Goal: Transaction & Acquisition: Purchase product/service

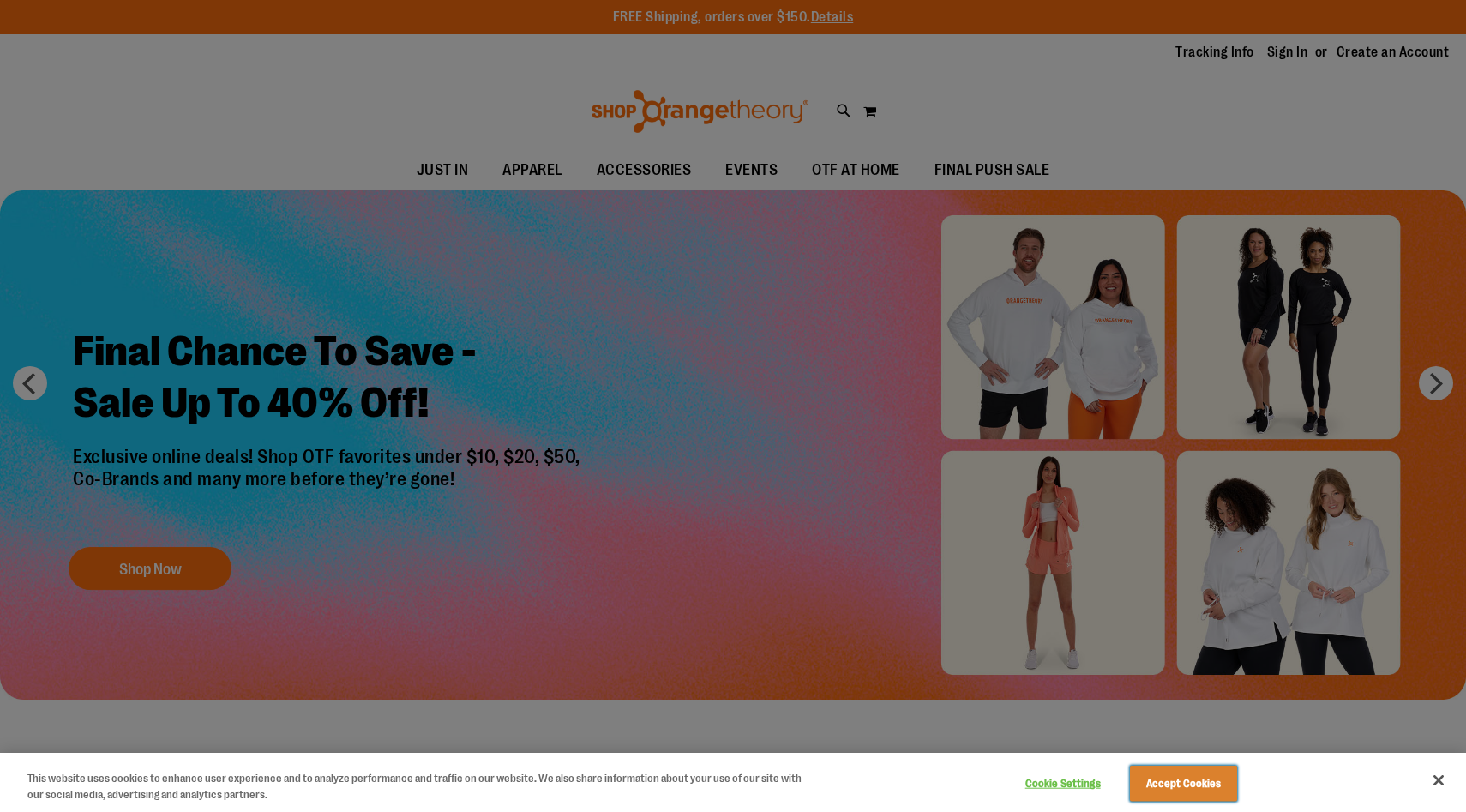
click at [1181, 792] on button "Accept Cookies" at bounding box center [1183, 783] width 108 height 36
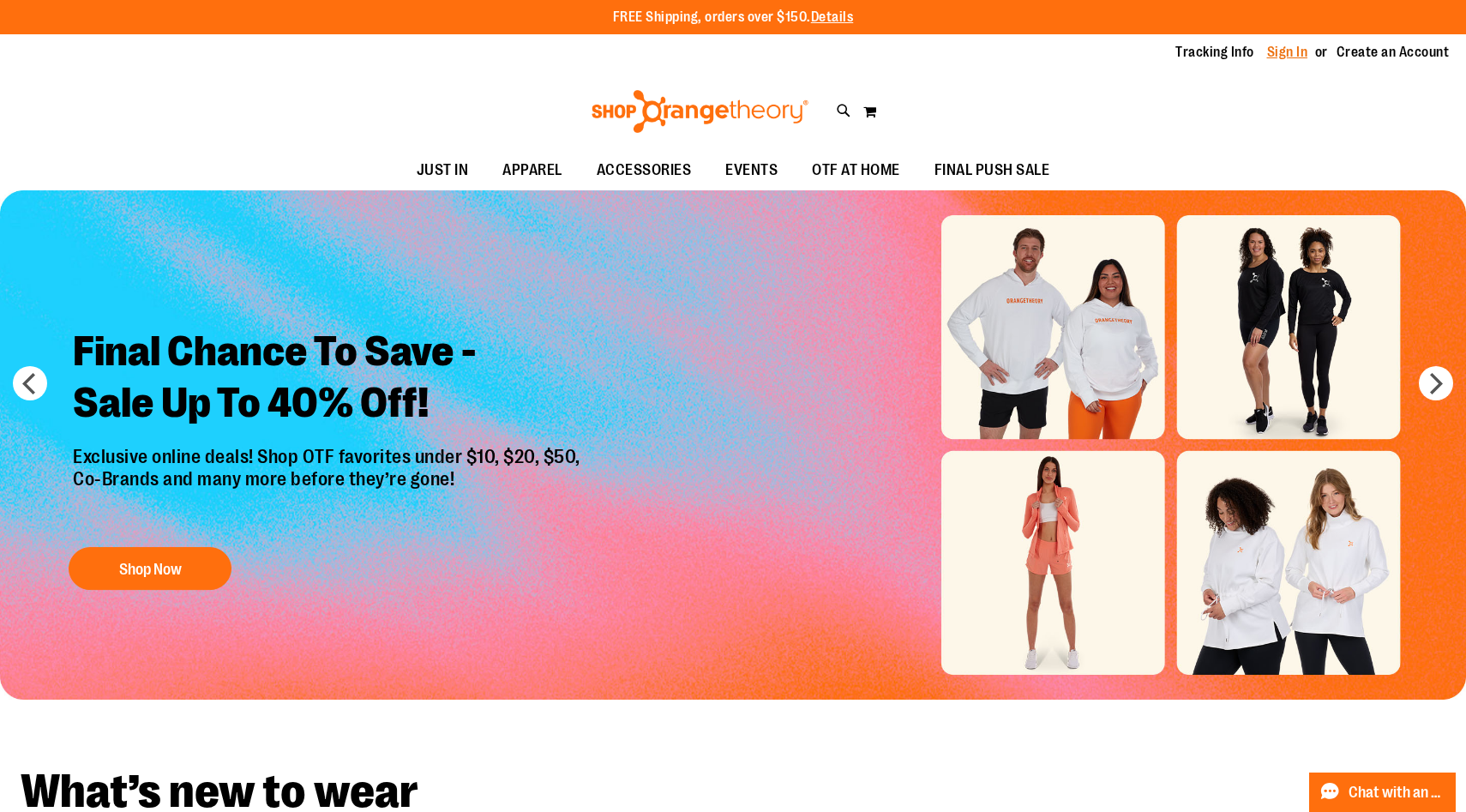
click at [1283, 51] on link "Sign In" at bounding box center [1287, 52] width 41 height 19
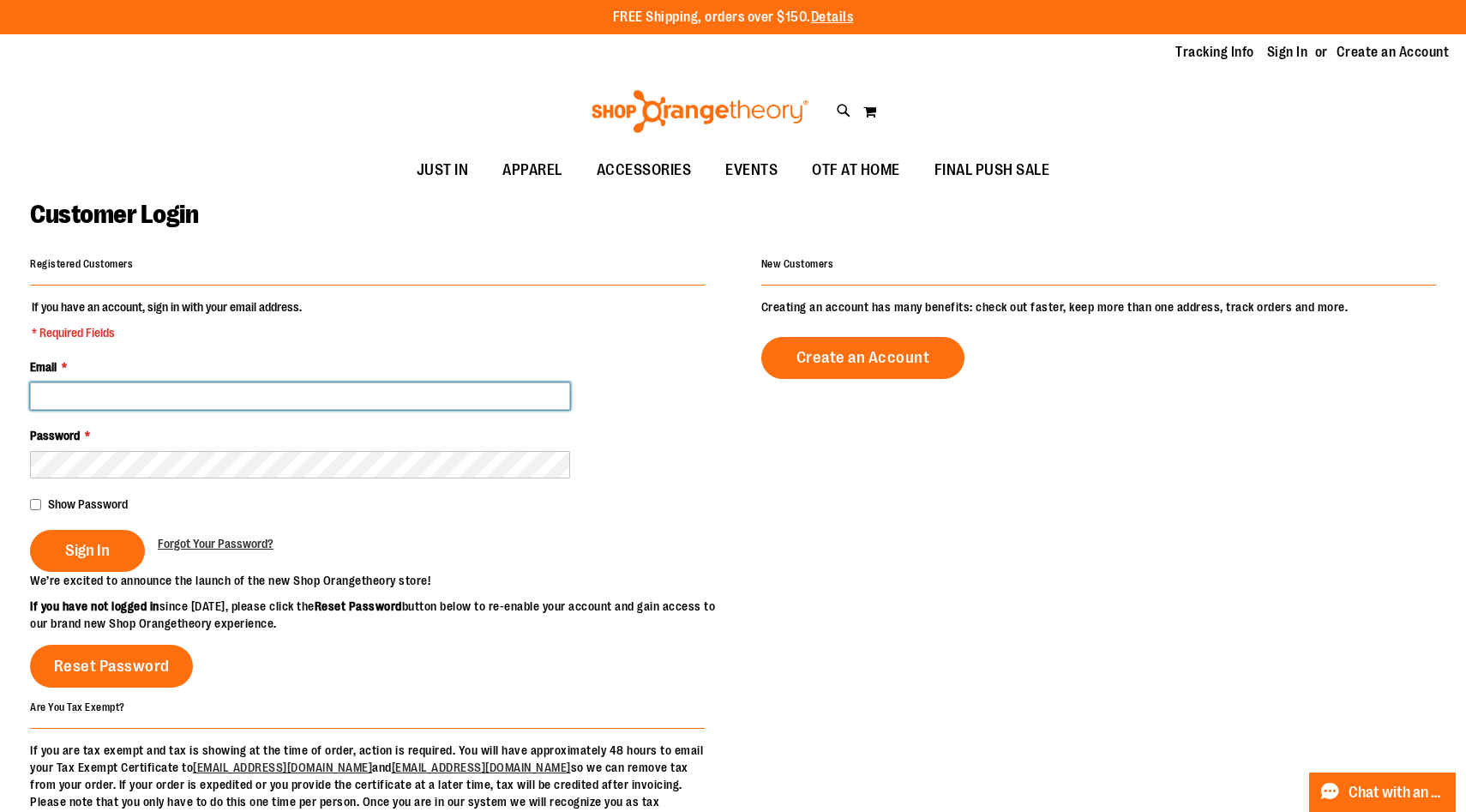
click at [187, 396] on input "Email *" at bounding box center [299, 396] width 540 height 27
type input "**********"
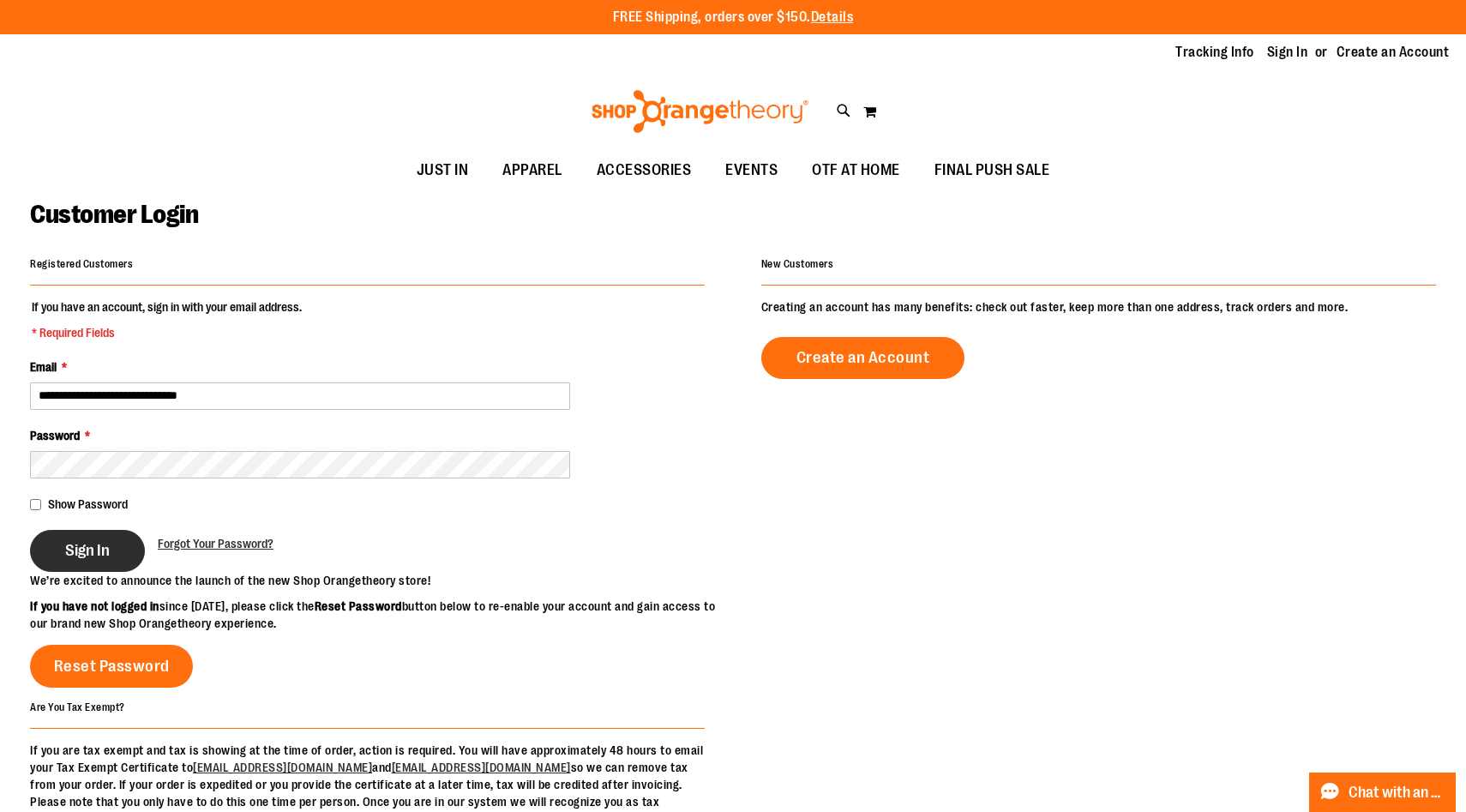
click at [86, 550] on span "Sign In" at bounding box center [88, 550] width 45 height 19
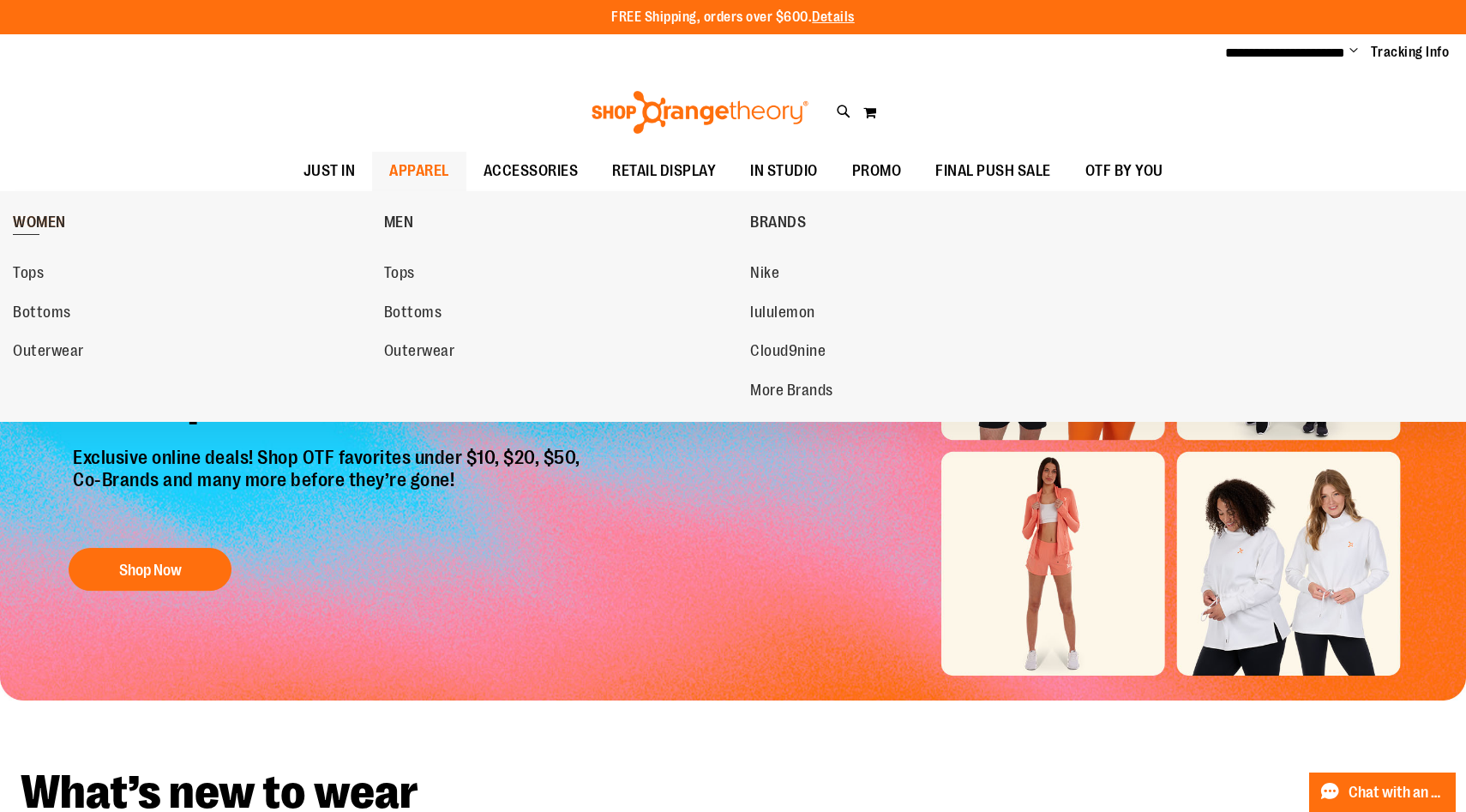
click at [43, 218] on span "WOMEN" at bounding box center [39, 224] width 53 height 22
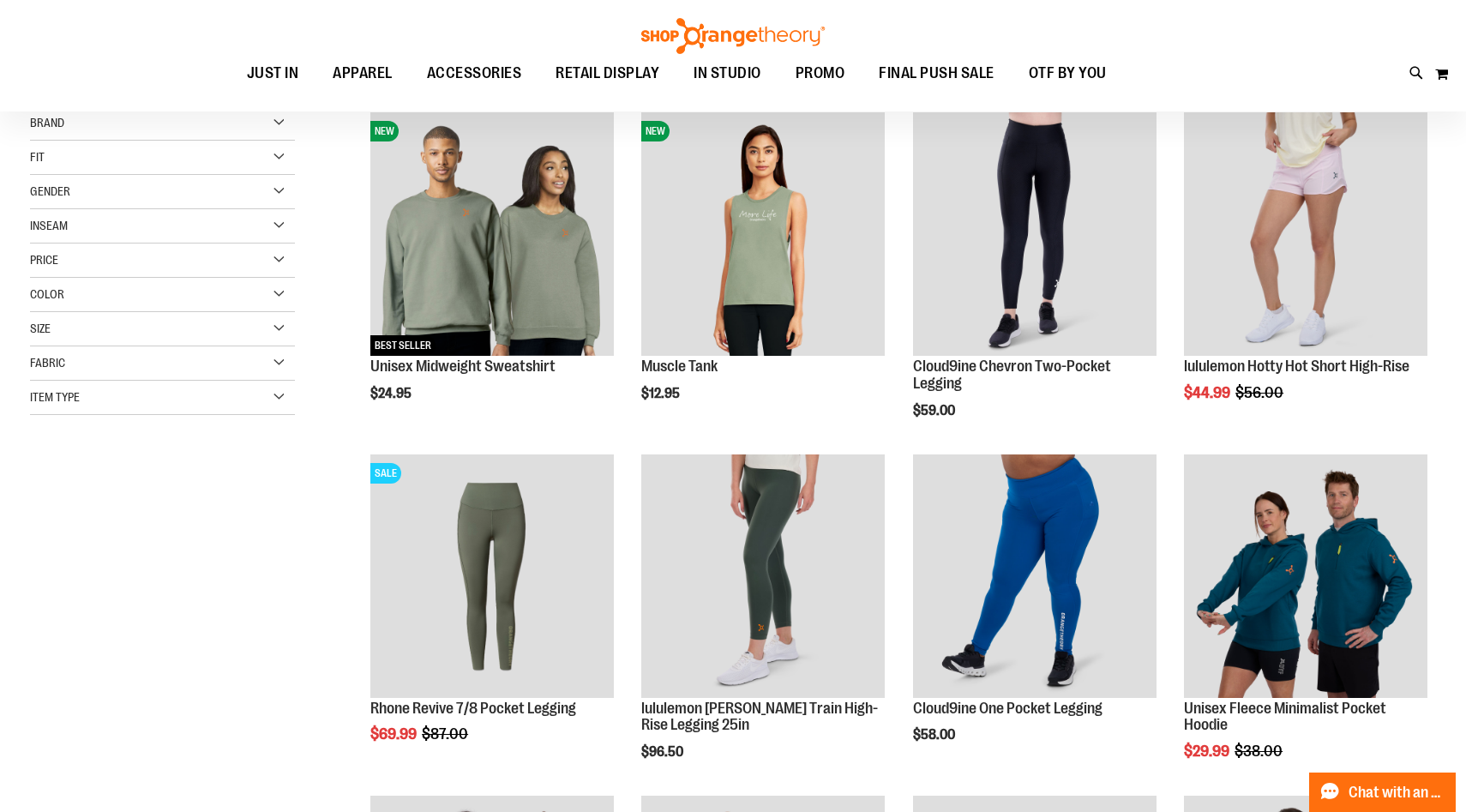
scroll to position [241, 0]
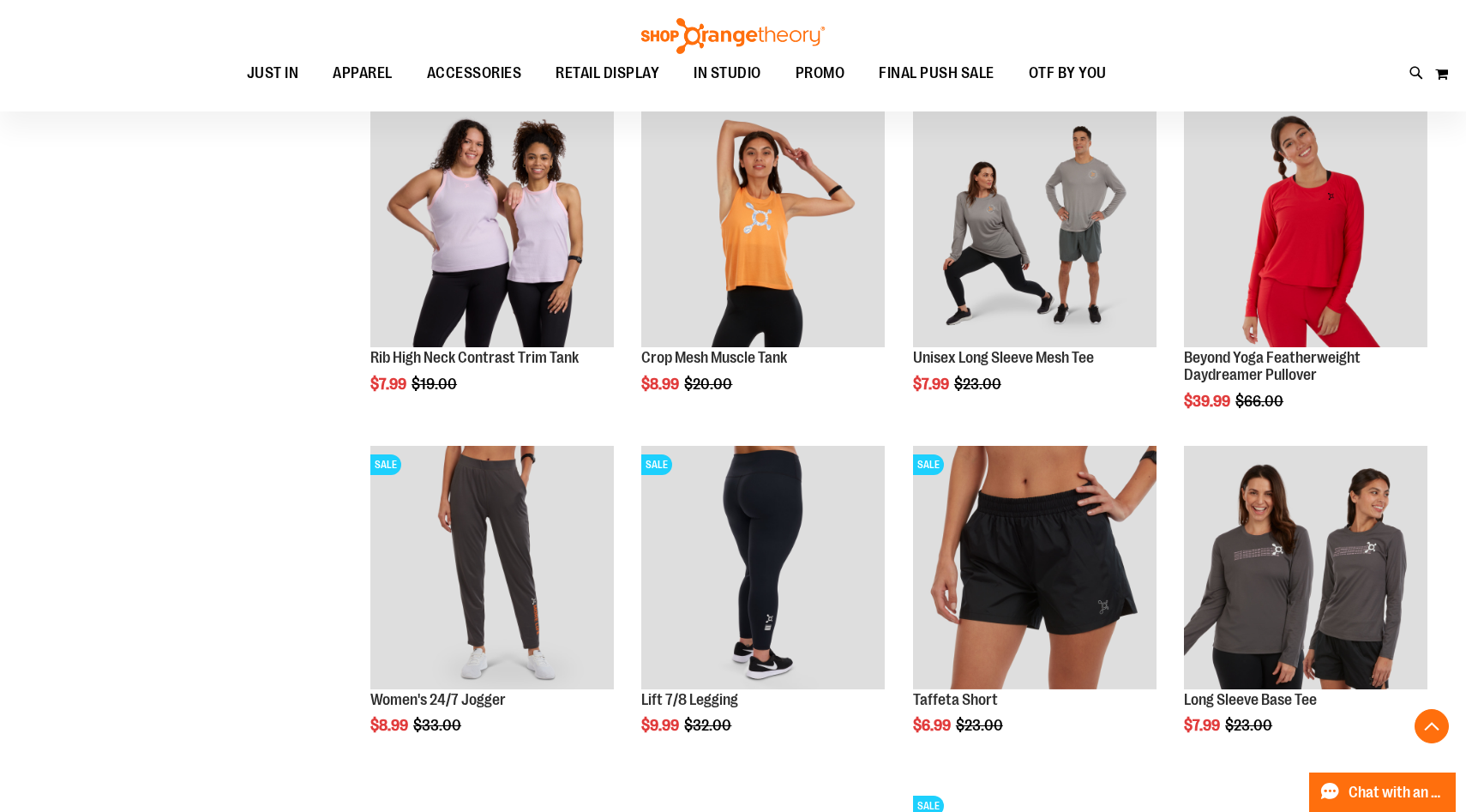
scroll to position [935, 0]
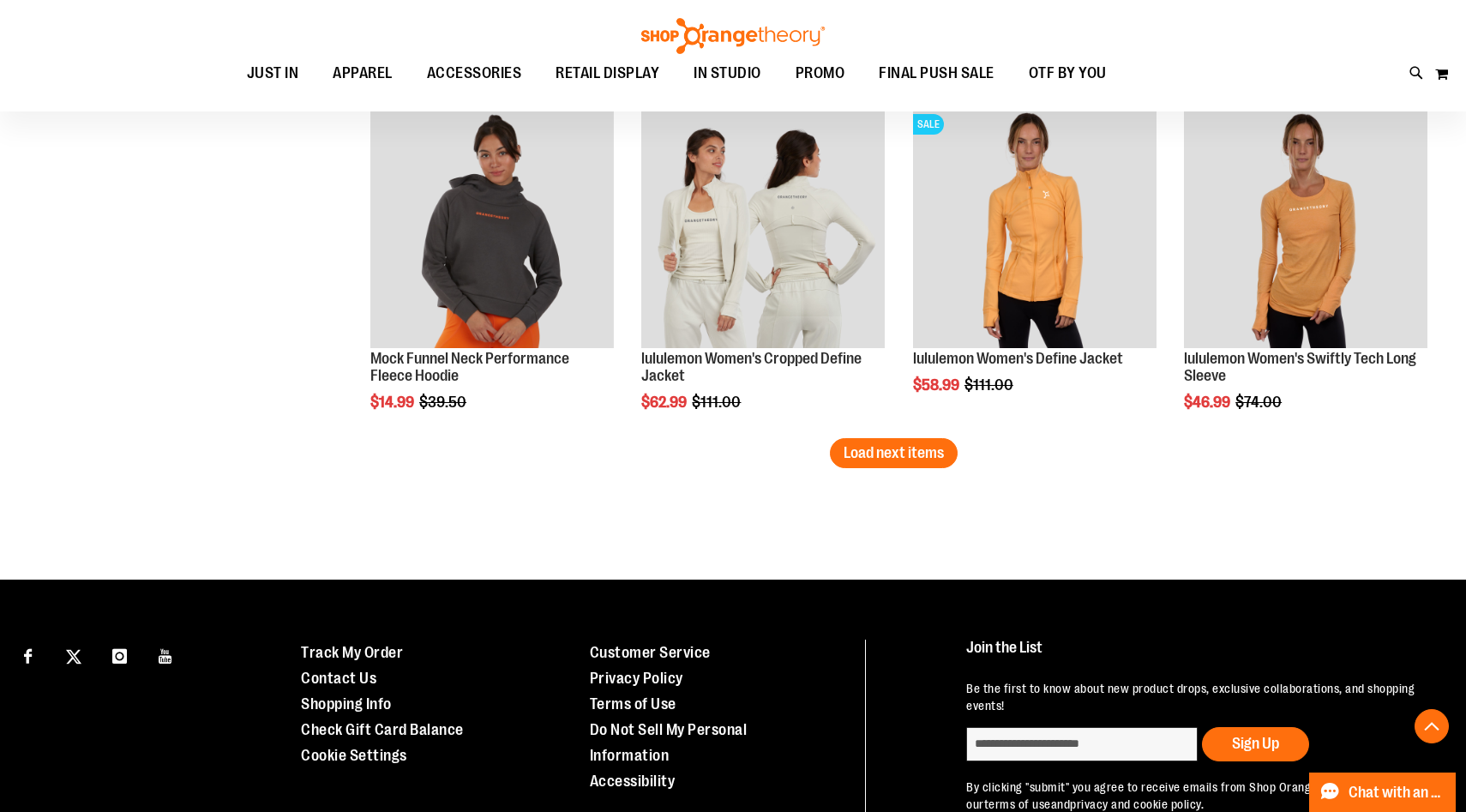
scroll to position [2986, 0]
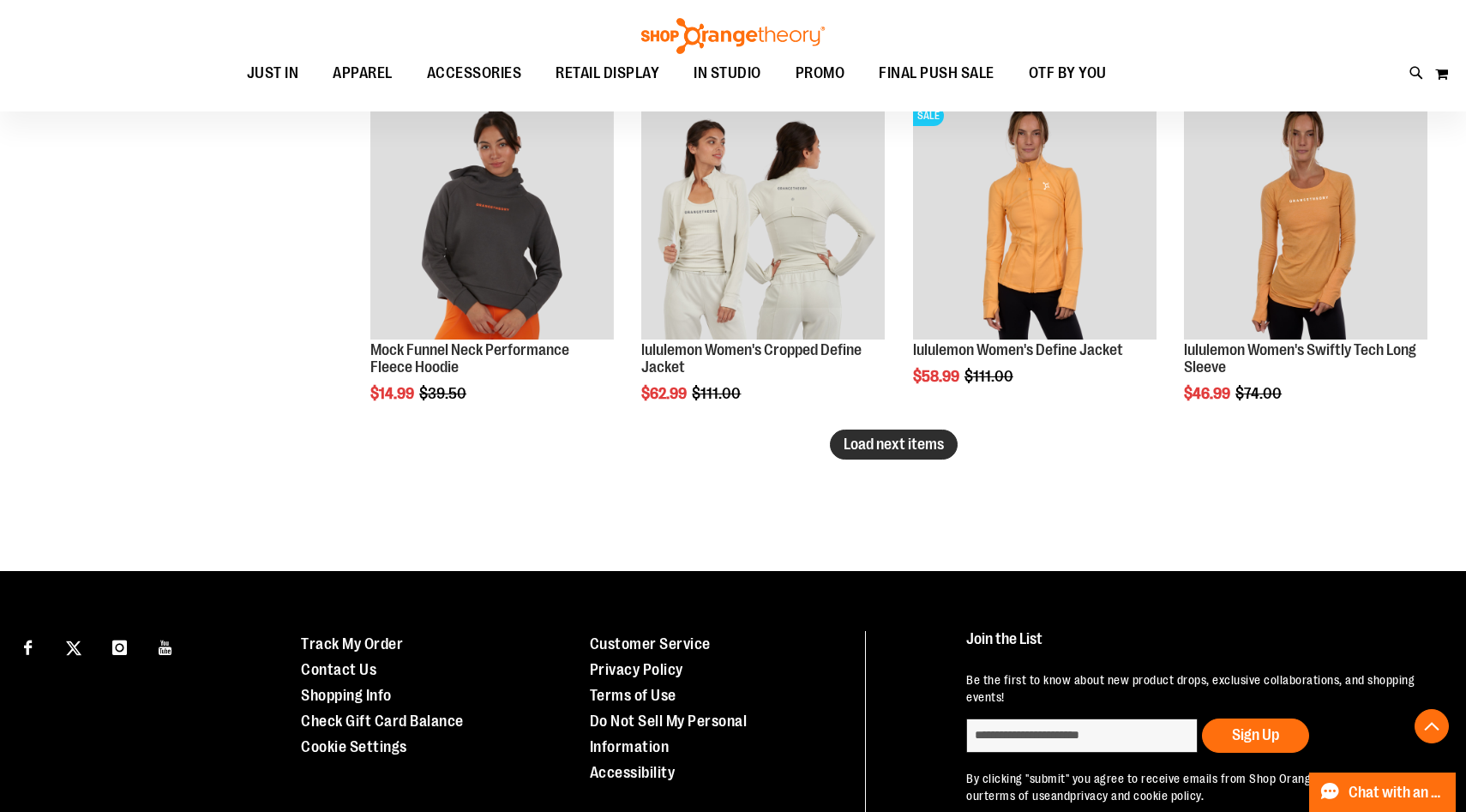
click at [862, 449] on span "Load next items" at bounding box center [893, 444] width 100 height 17
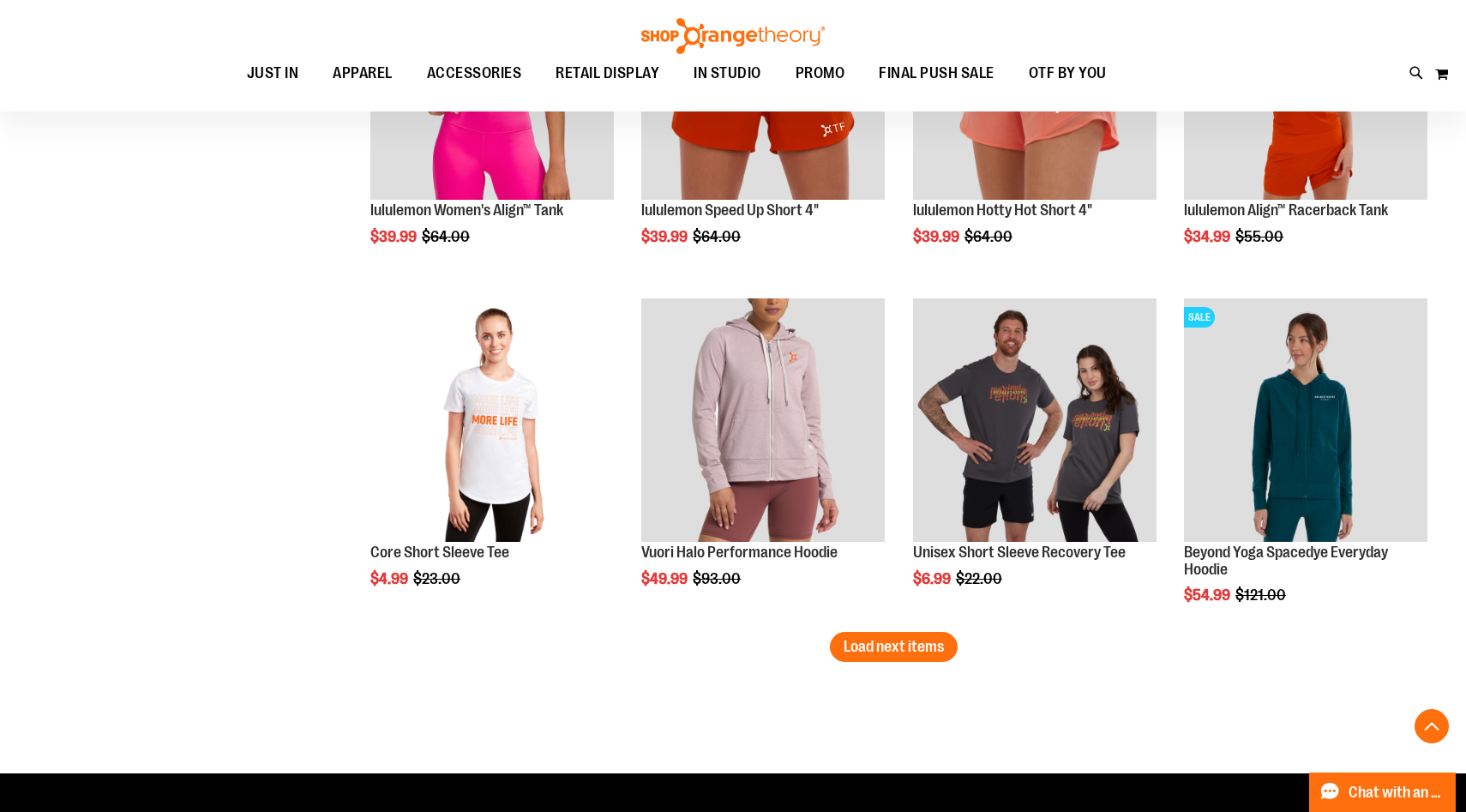
scroll to position [3811, 0]
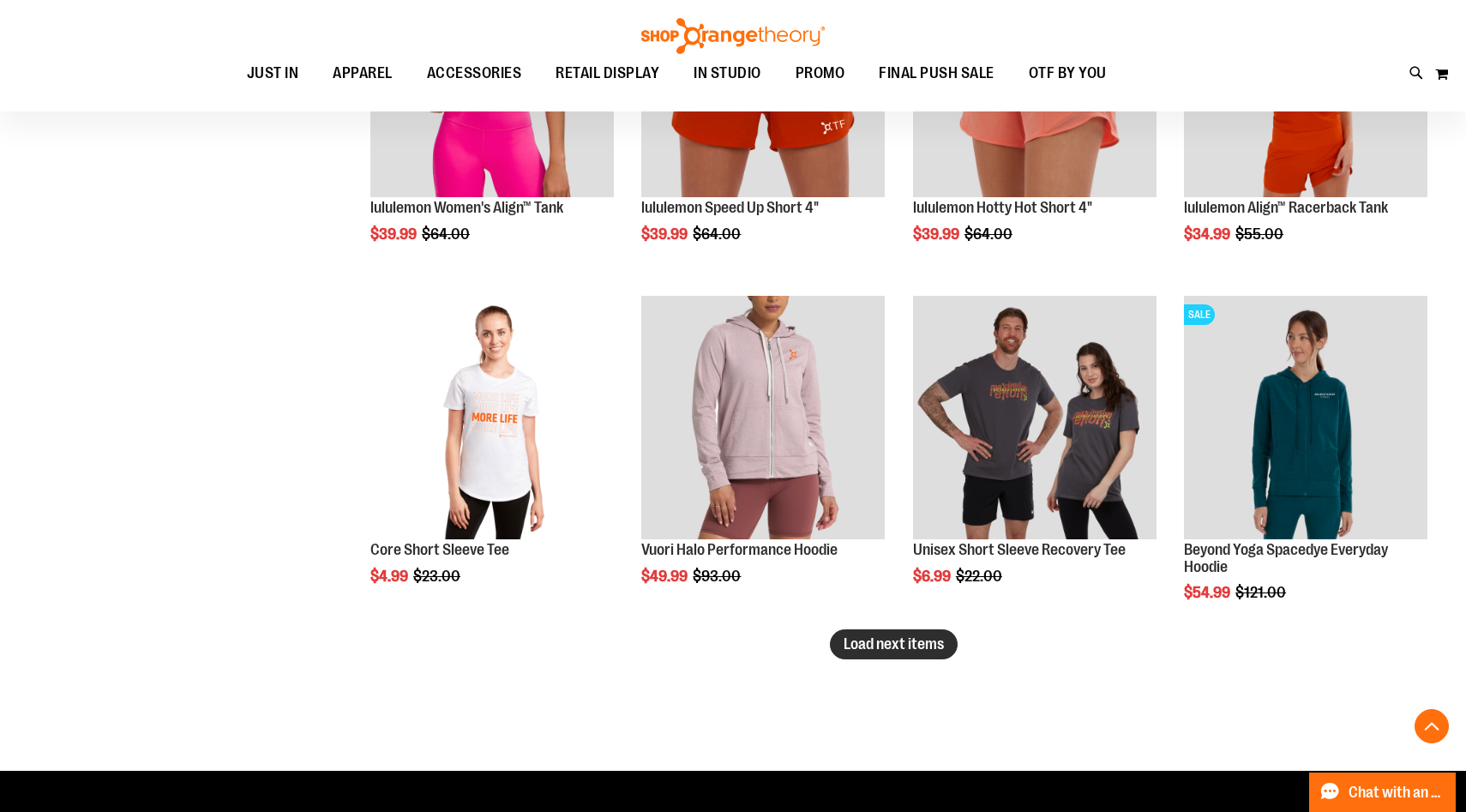
click at [907, 637] on span "Load next items" at bounding box center [893, 644] width 100 height 17
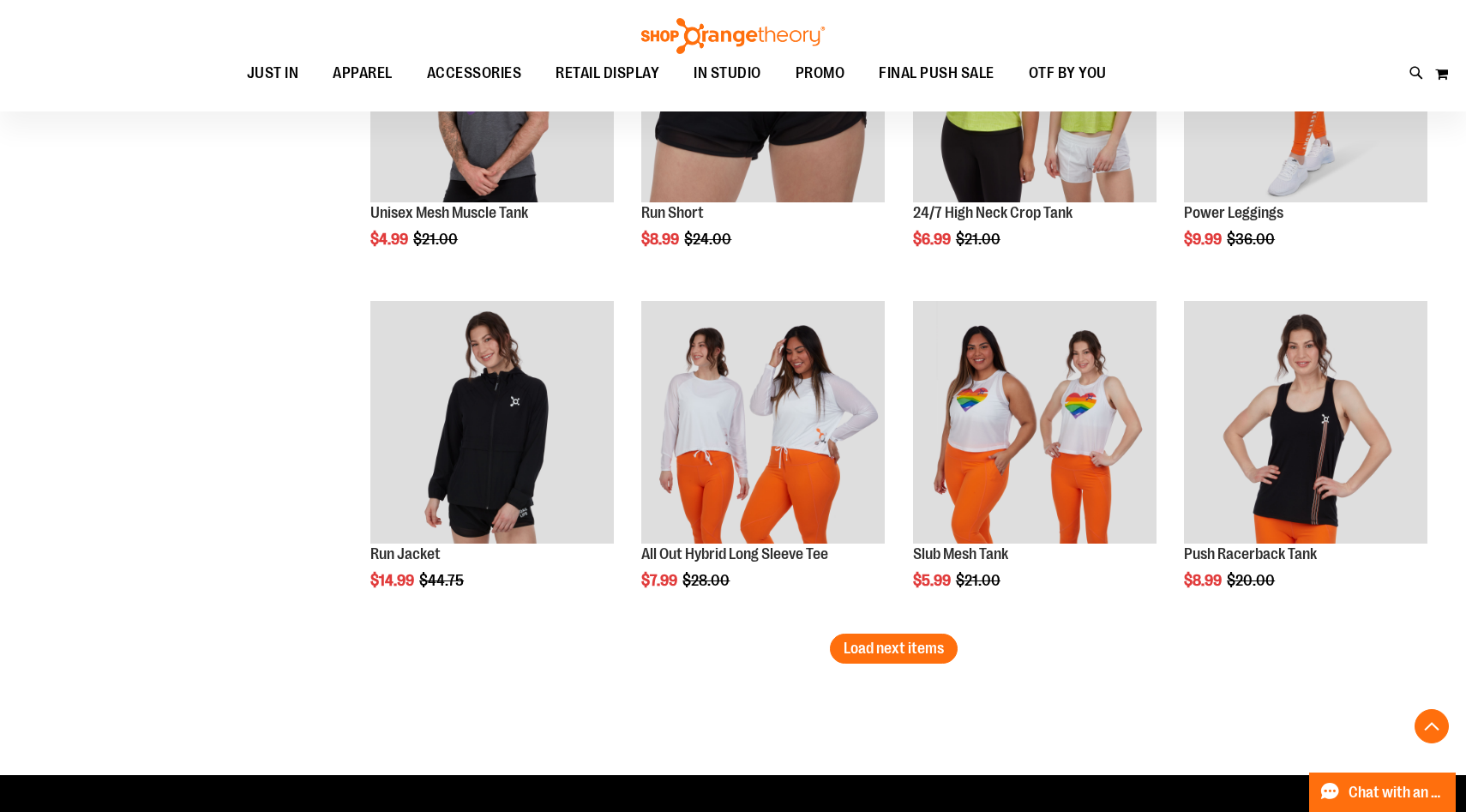
scroll to position [4834, 0]
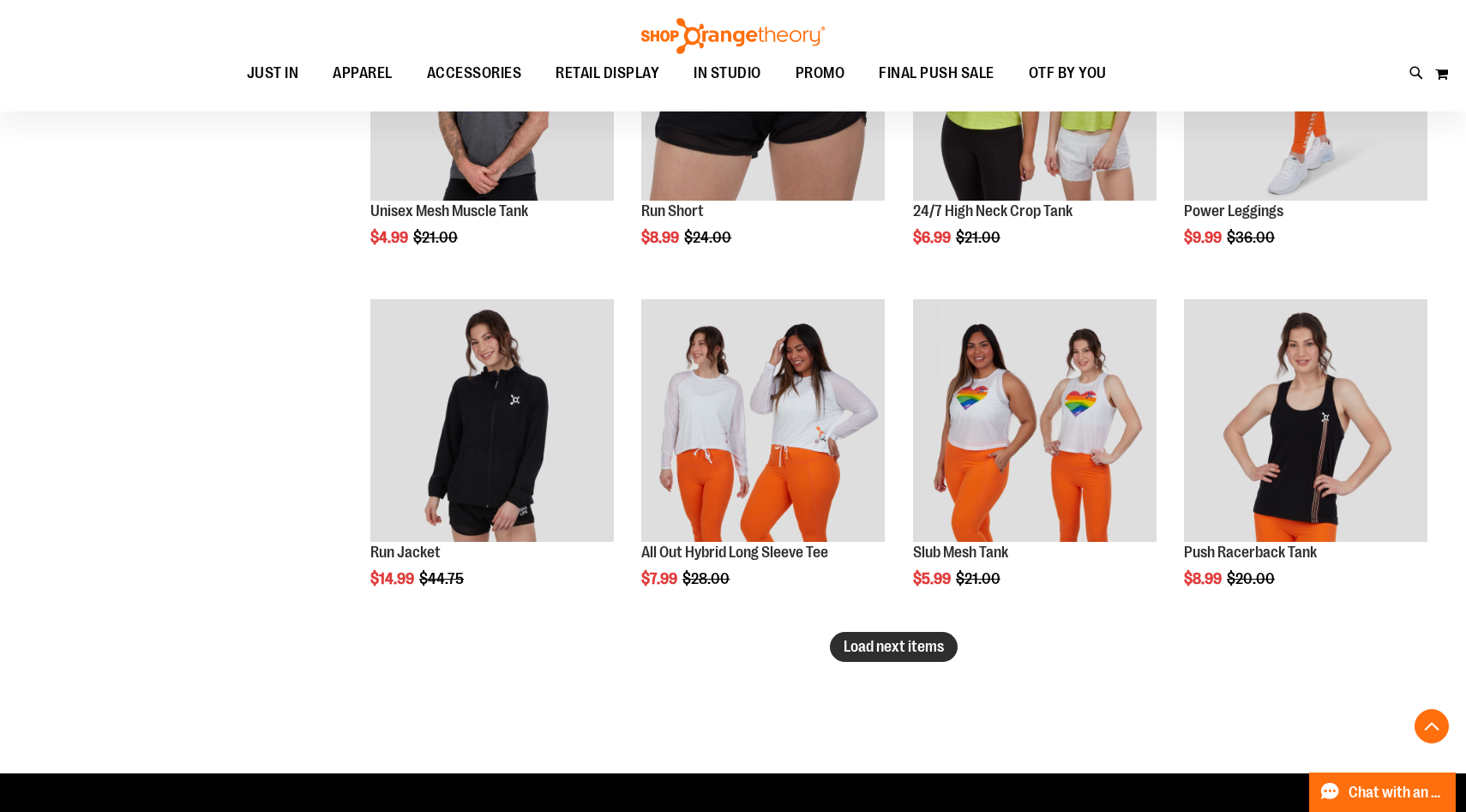
click at [915, 648] on span "Load next items" at bounding box center [893, 646] width 100 height 17
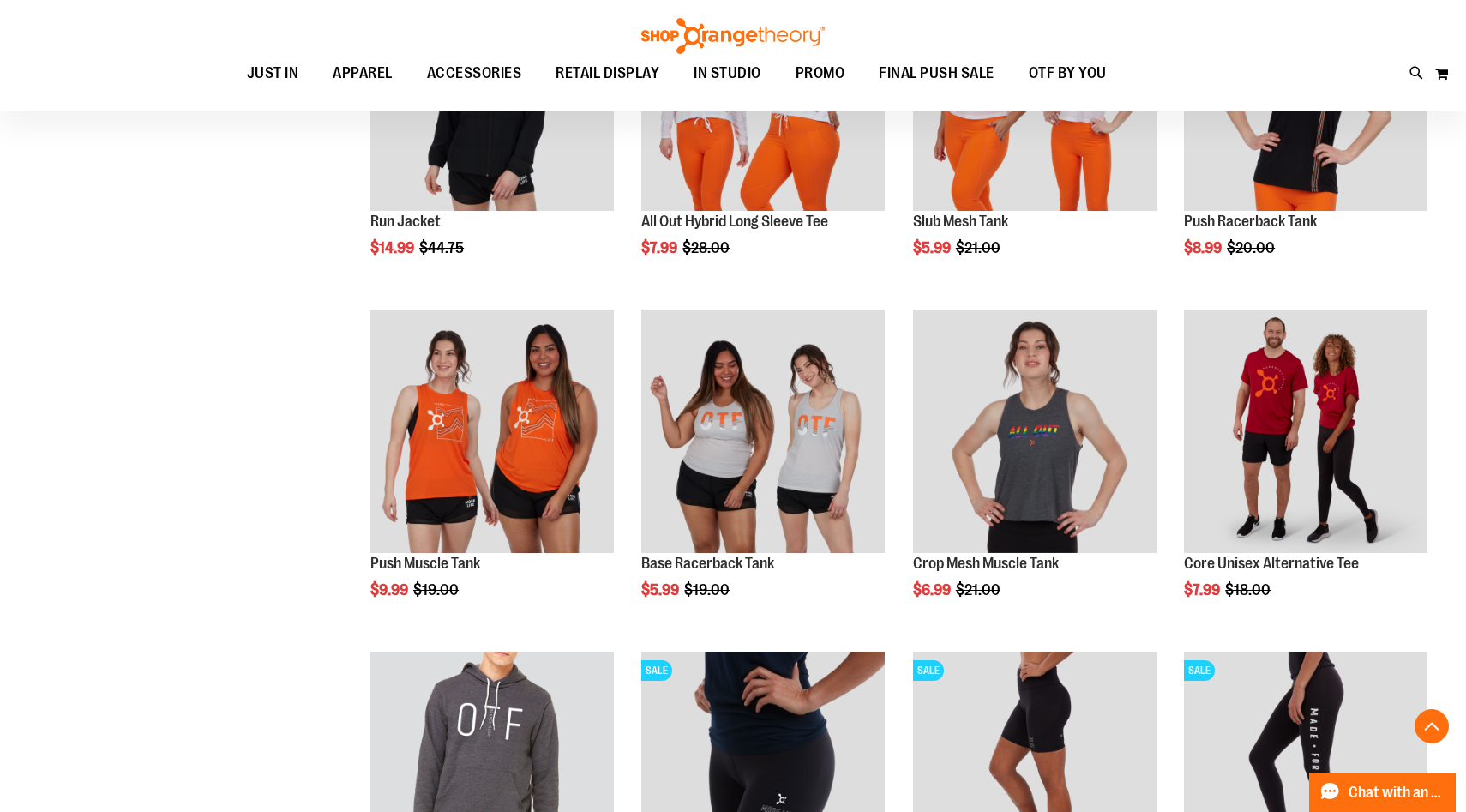
scroll to position [5321, 0]
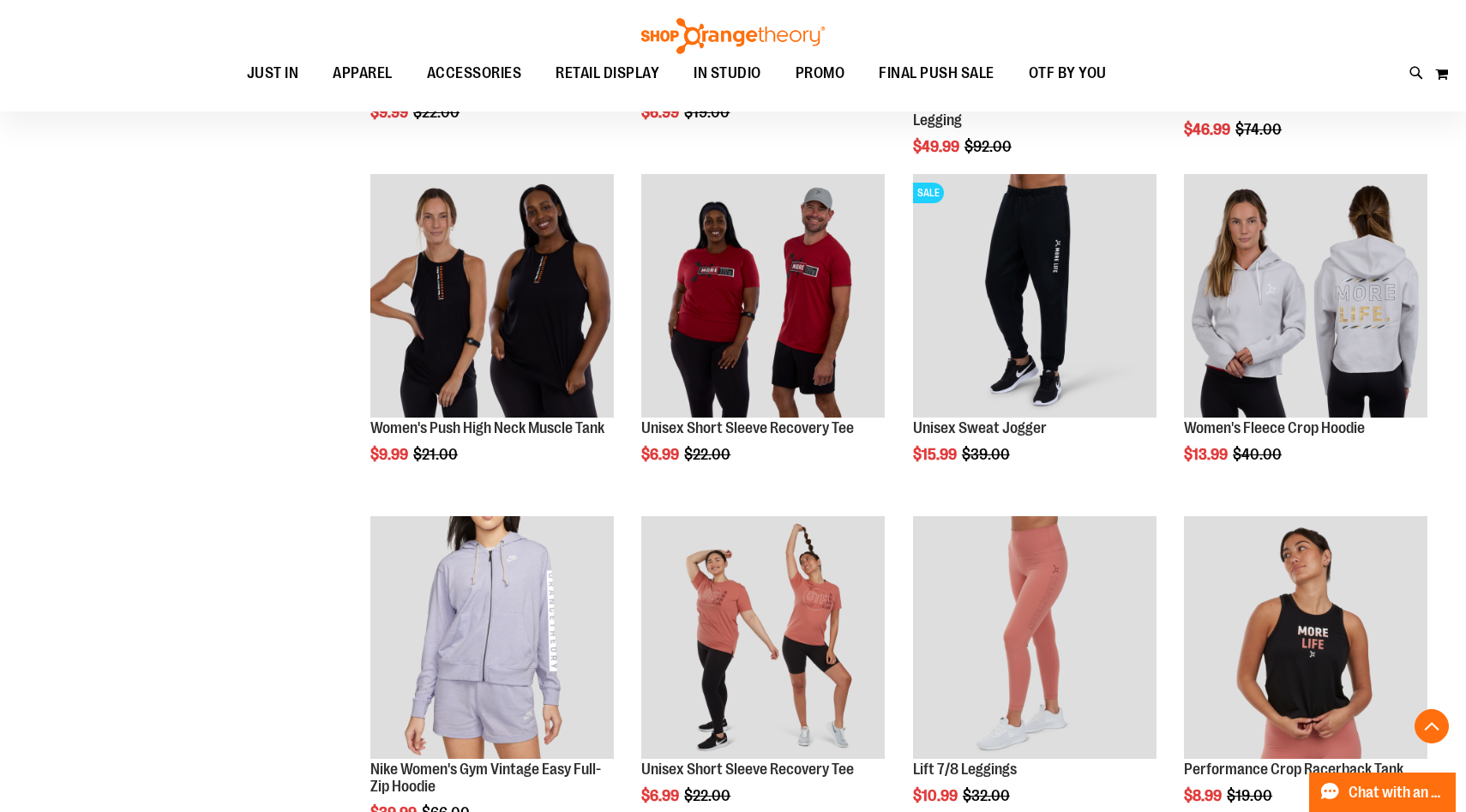
scroll to position [742, 0]
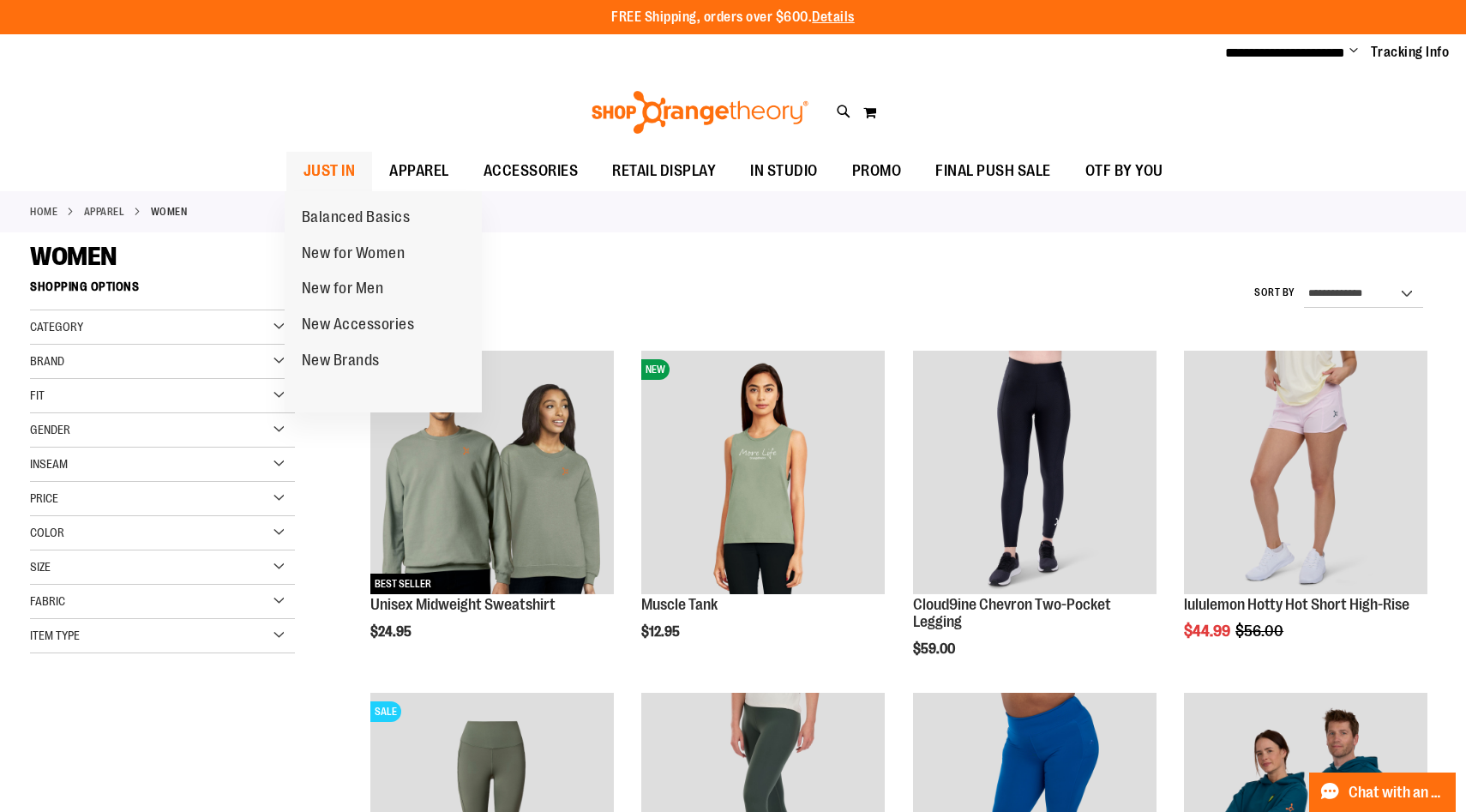
click at [332, 160] on span "JUST IN" at bounding box center [329, 170] width 52 height 38
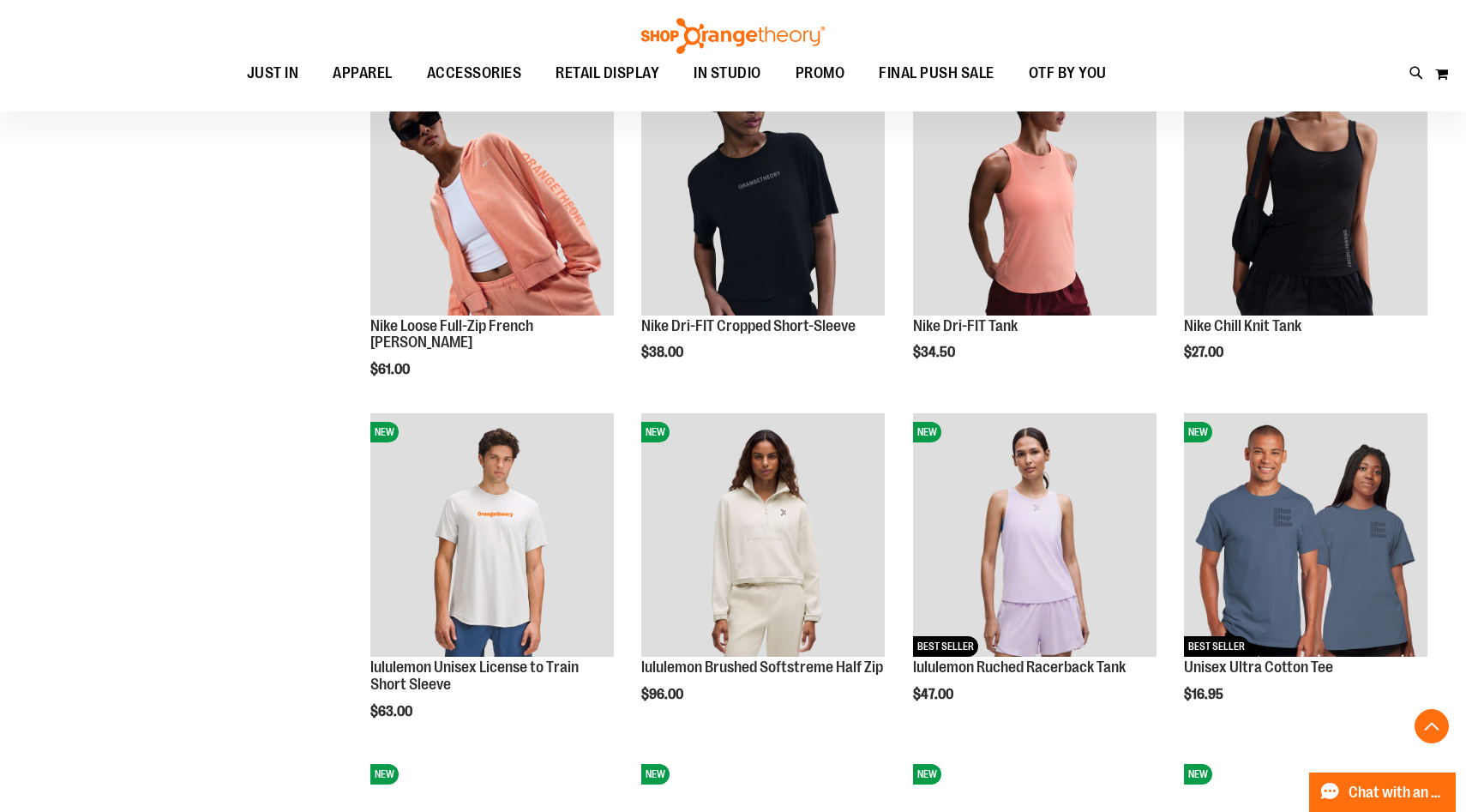
scroll to position [1304, 0]
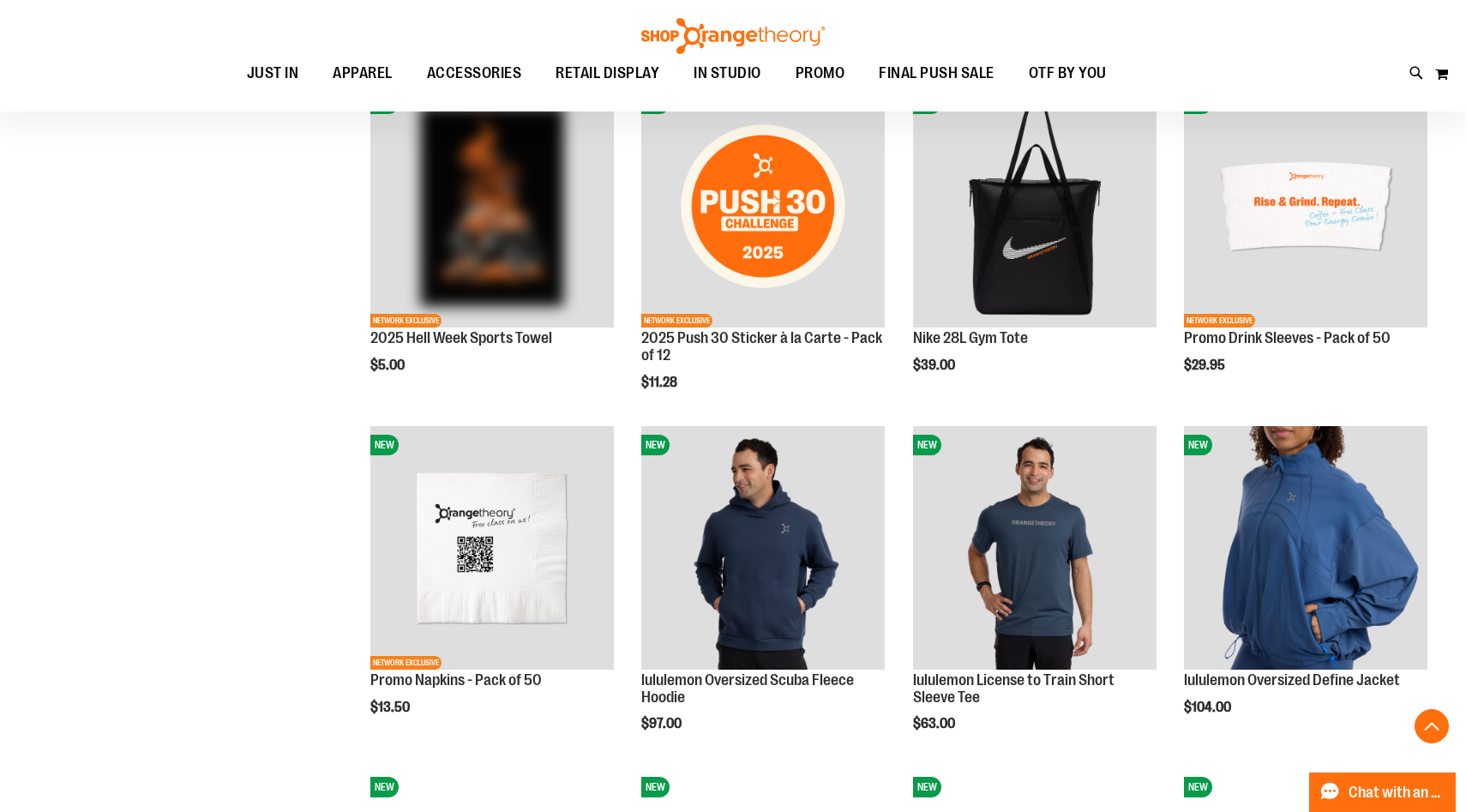
scroll to position [2312, 0]
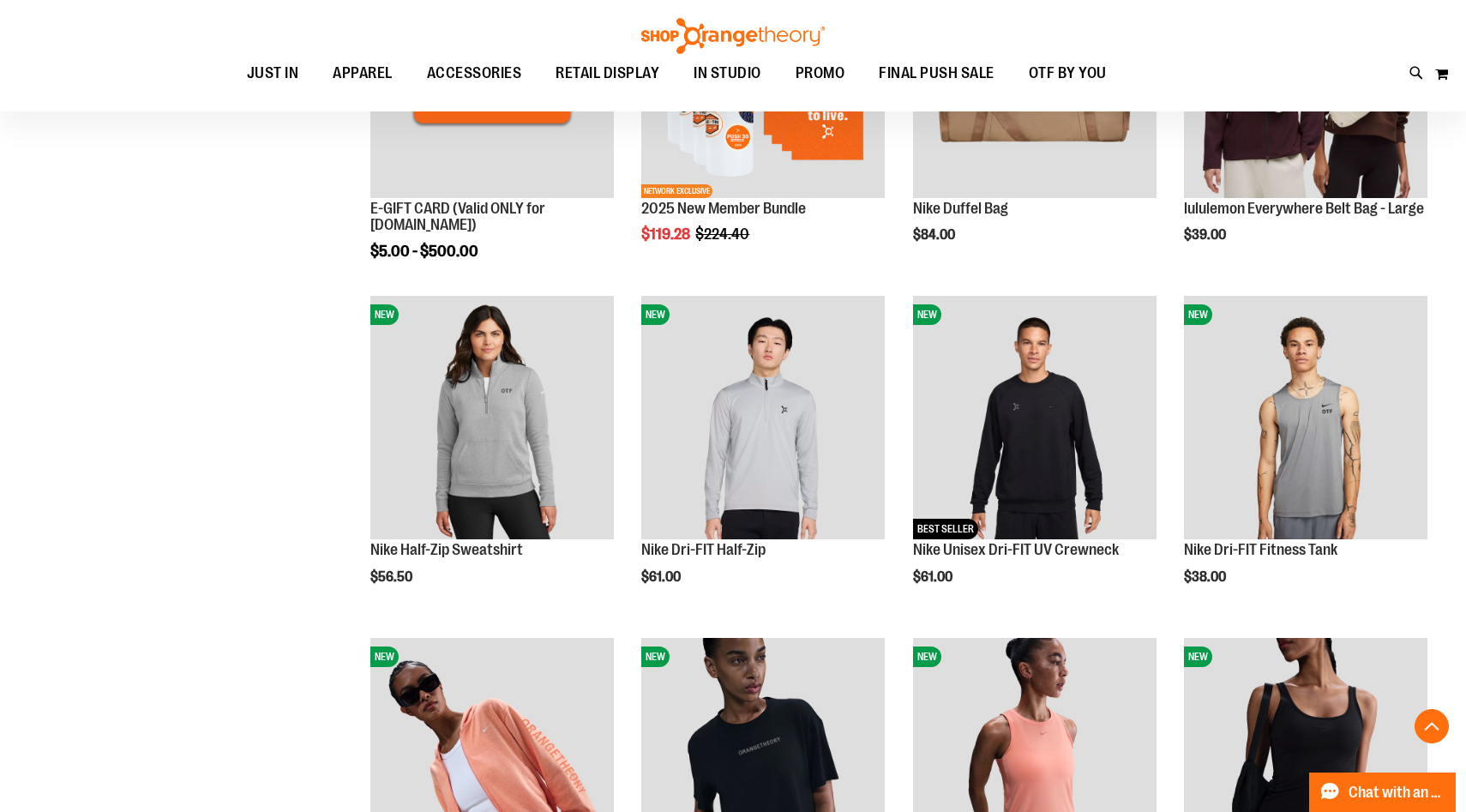
scroll to position [915, 0]
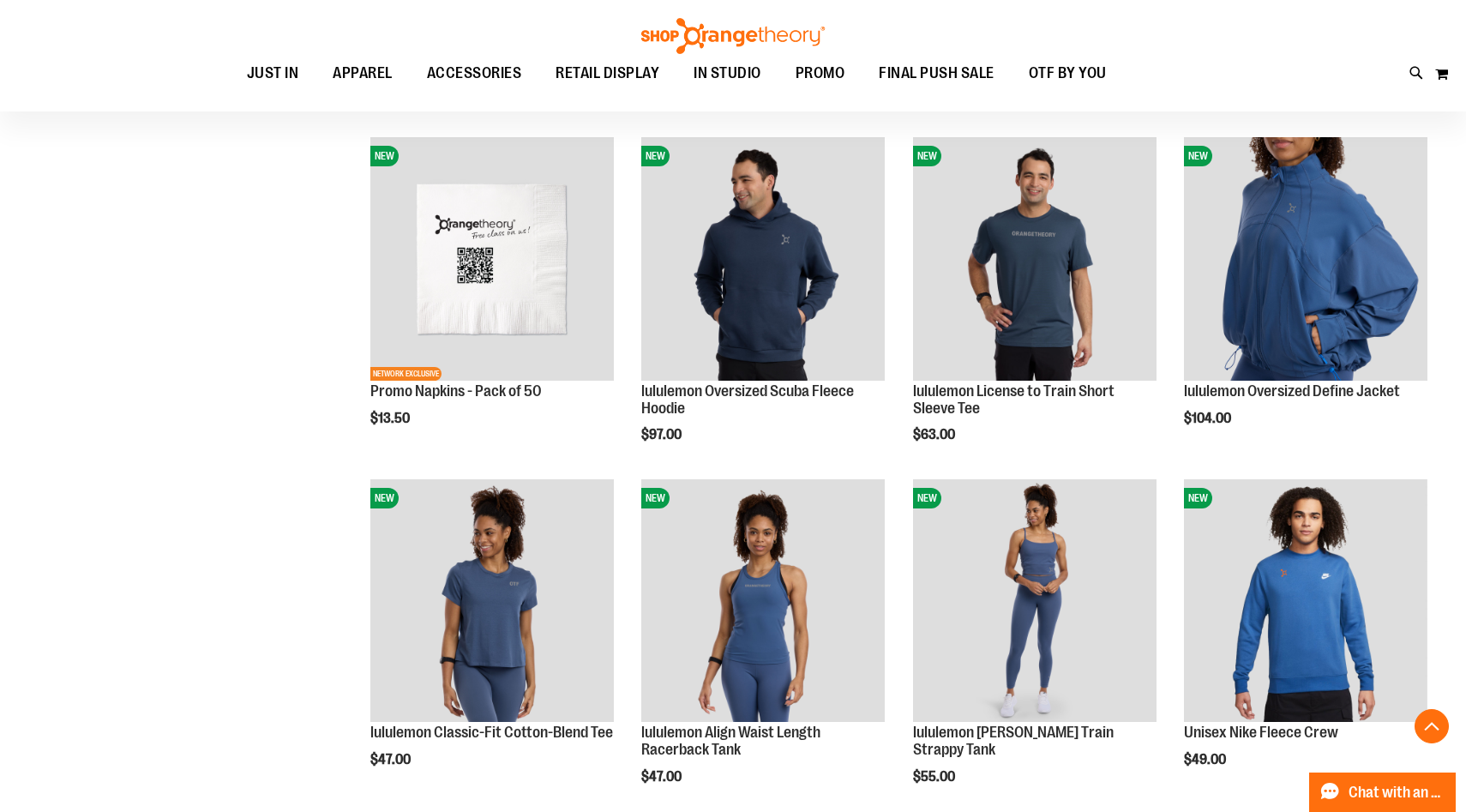
scroll to position [2604, 0]
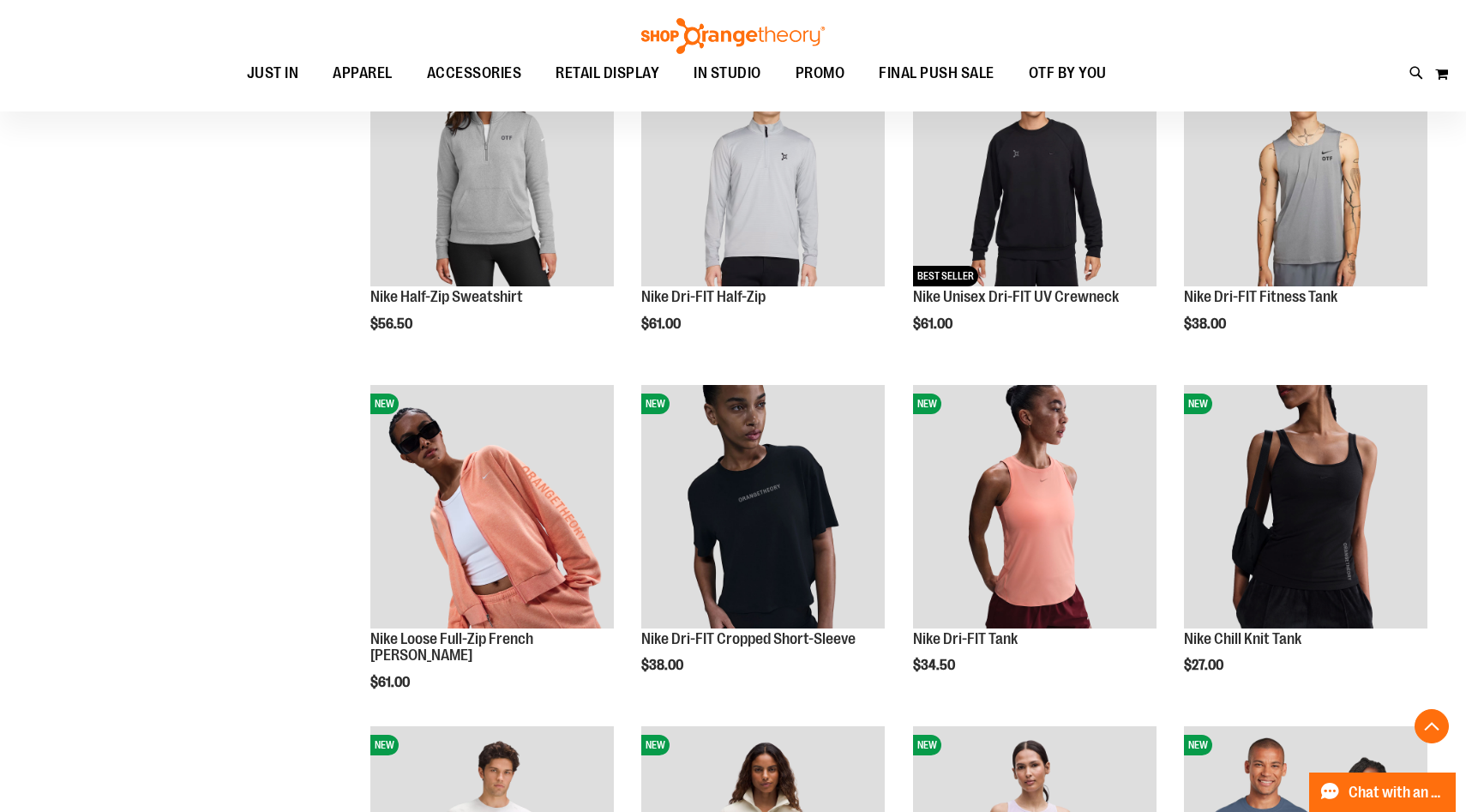
scroll to position [369, 0]
